Goal: Task Accomplishment & Management: Manage account settings

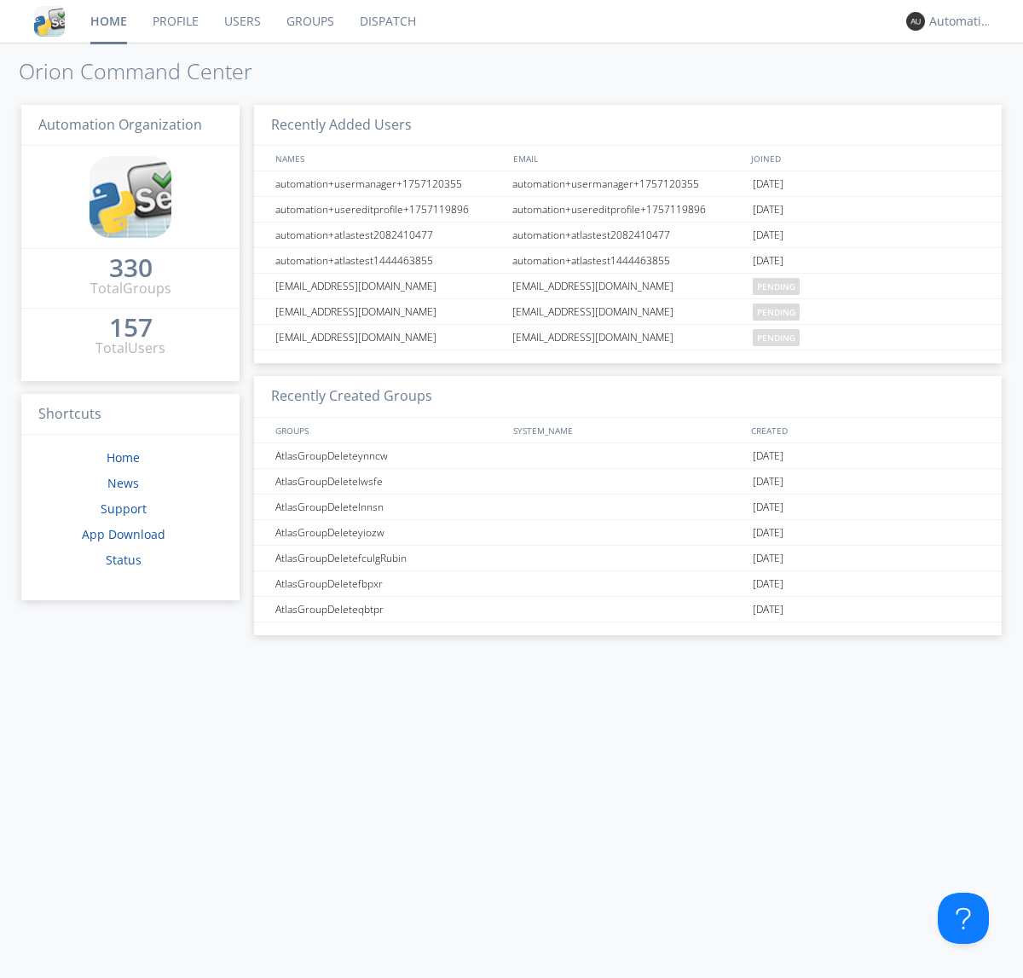
click at [386, 21] on link "Dispatch" at bounding box center [388, 21] width 82 height 43
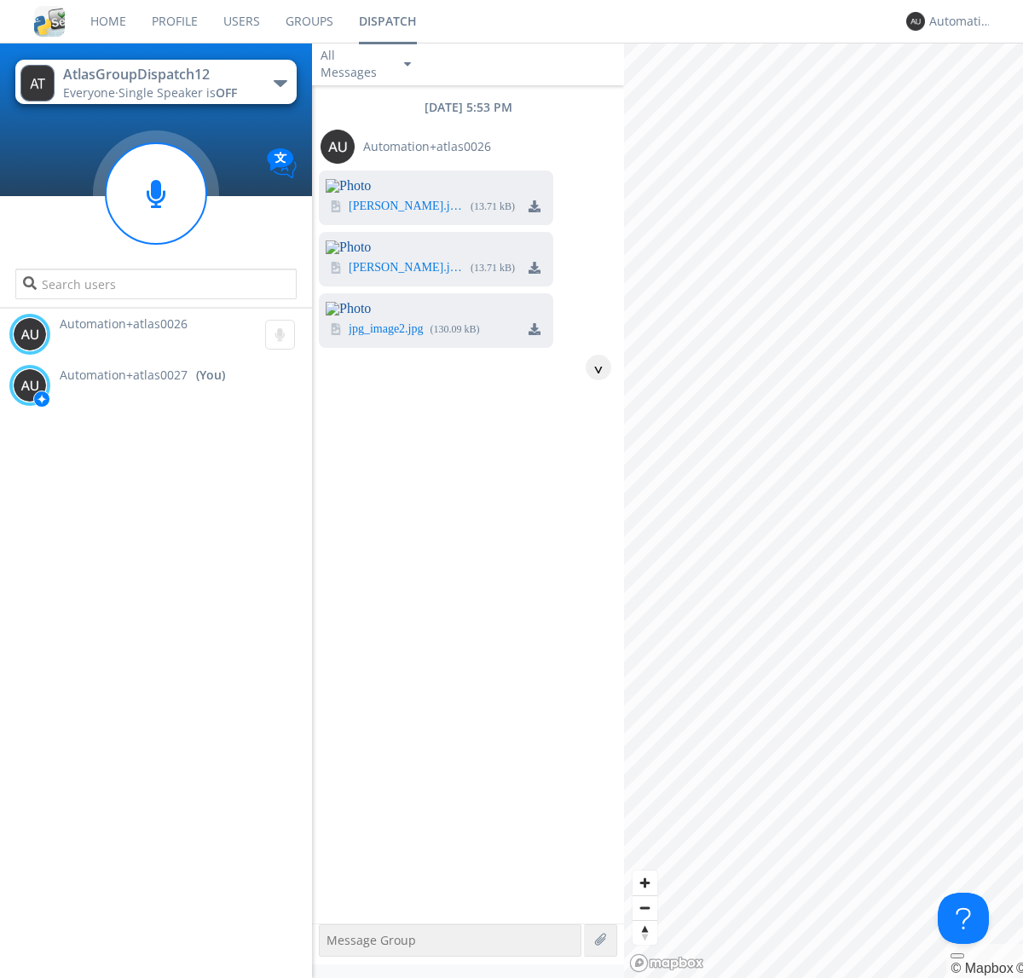
scroll to position [311, 0]
click at [535, 335] on img at bounding box center [535, 329] width 12 height 12
click at [957, 21] on div "Automation+atlas0027" at bounding box center [961, 21] width 64 height 17
click at [969, 90] on div "Log Out" at bounding box center [970, 90] width 88 height 31
